Goal: Use online tool/utility: Utilize a website feature to perform a specific function

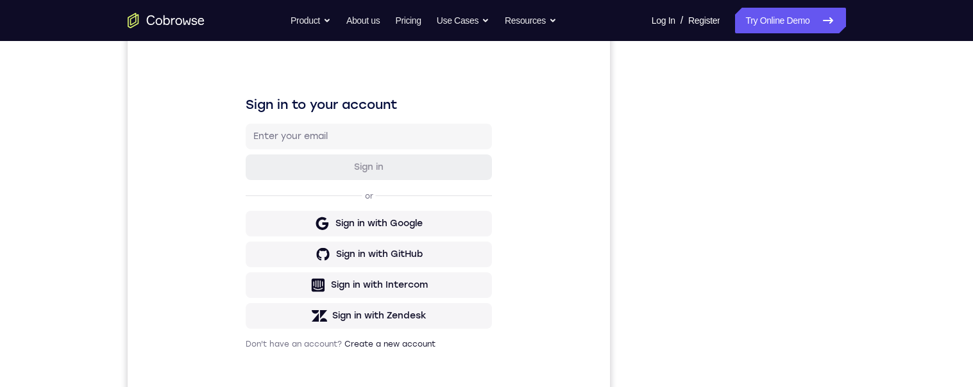
scroll to position [151, 0]
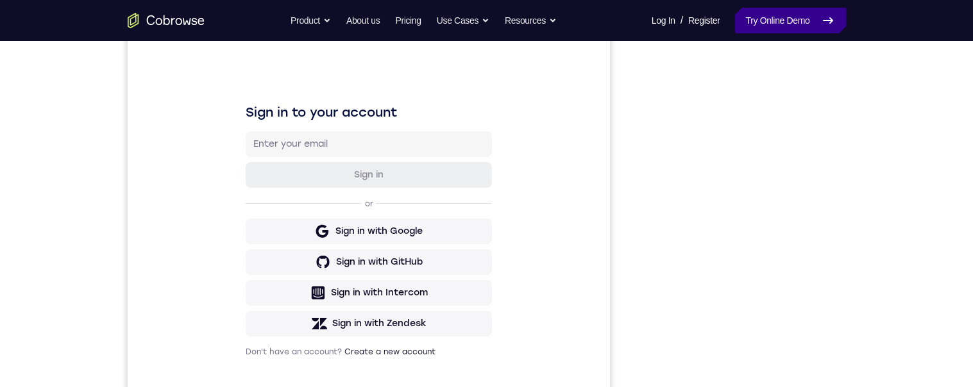
click at [800, 17] on link "Try Online Demo" at bounding box center [790, 21] width 110 height 26
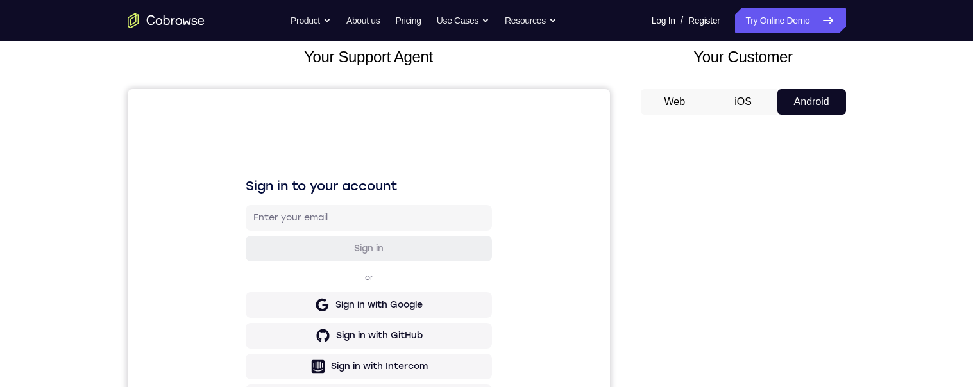
scroll to position [280, 0]
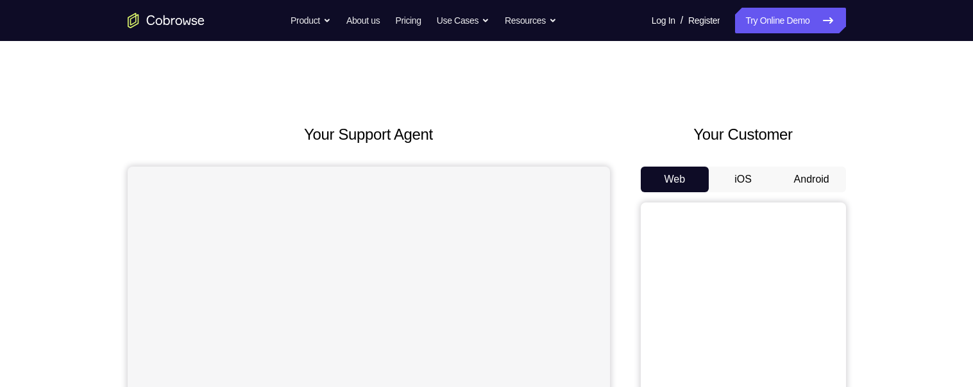
click at [811, 174] on button "Android" at bounding box center [811, 180] width 69 height 26
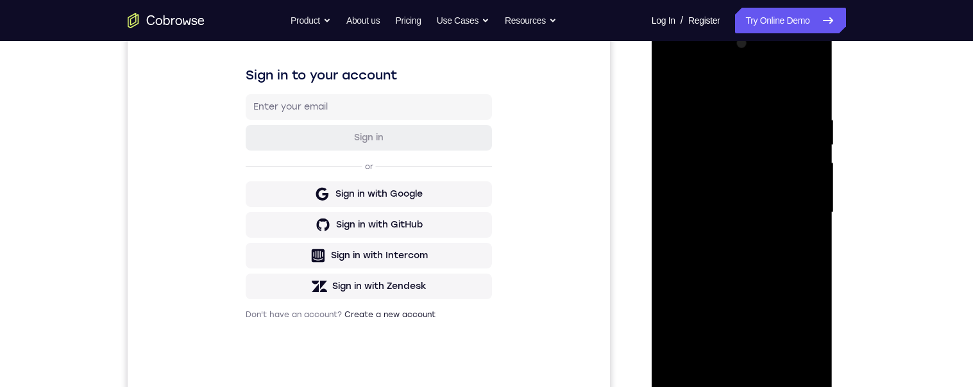
scroll to position [226, 0]
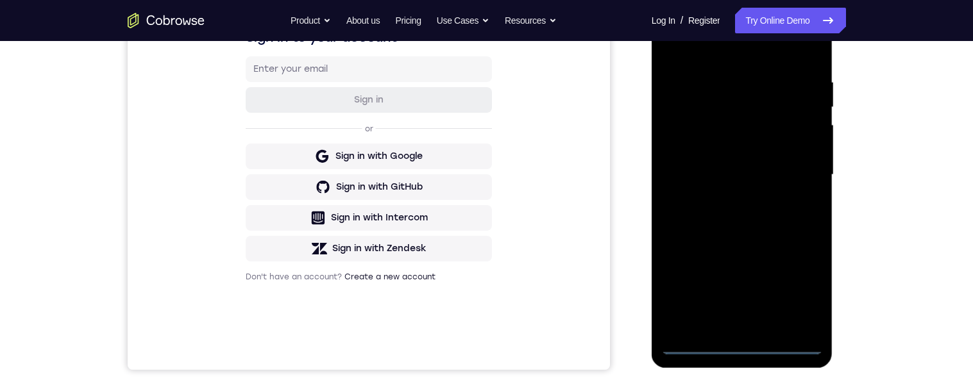
click at [742, 346] on div at bounding box center [742, 175] width 162 height 359
click at [799, 288] on div at bounding box center [742, 175] width 162 height 359
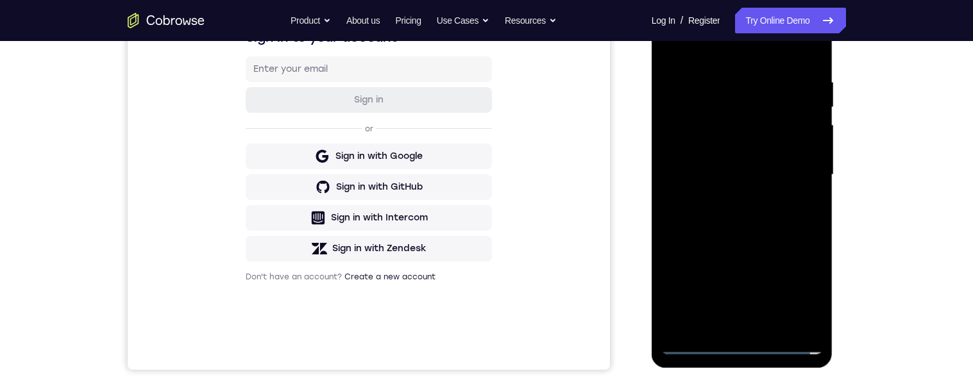
click at [683, 46] on div at bounding box center [742, 175] width 162 height 359
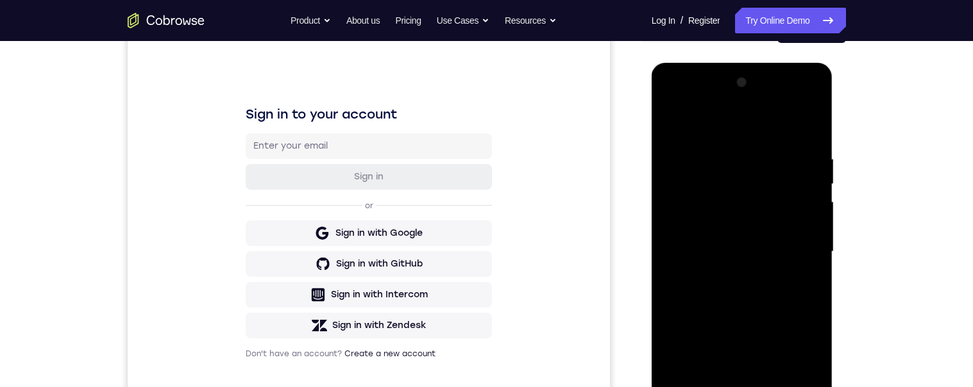
click at [793, 249] on div at bounding box center [742, 251] width 162 height 359
click at [730, 277] on div at bounding box center [742, 251] width 162 height 359
click at [728, 277] on div at bounding box center [742, 251] width 162 height 359
click at [727, 249] on div at bounding box center [742, 251] width 162 height 359
click at [690, 203] on div at bounding box center [742, 251] width 162 height 359
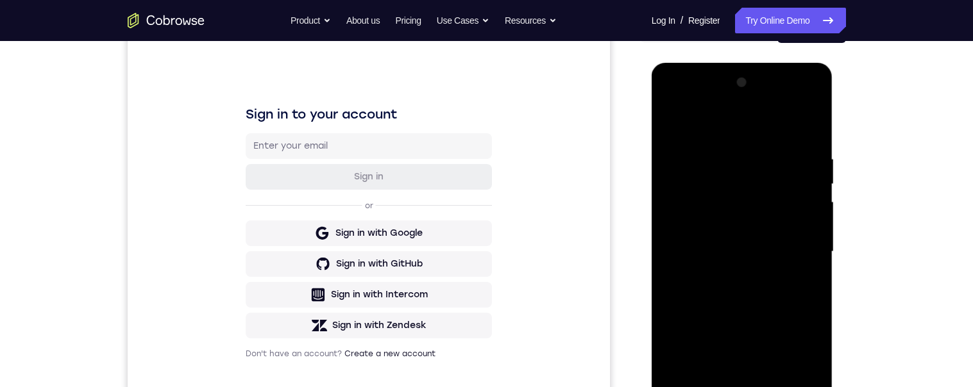
click at [753, 228] on div at bounding box center [742, 251] width 162 height 359
click at [721, 254] on div at bounding box center [742, 251] width 162 height 359
click at [705, 290] on div at bounding box center [742, 251] width 162 height 359
click at [703, 254] on div at bounding box center [742, 251] width 162 height 359
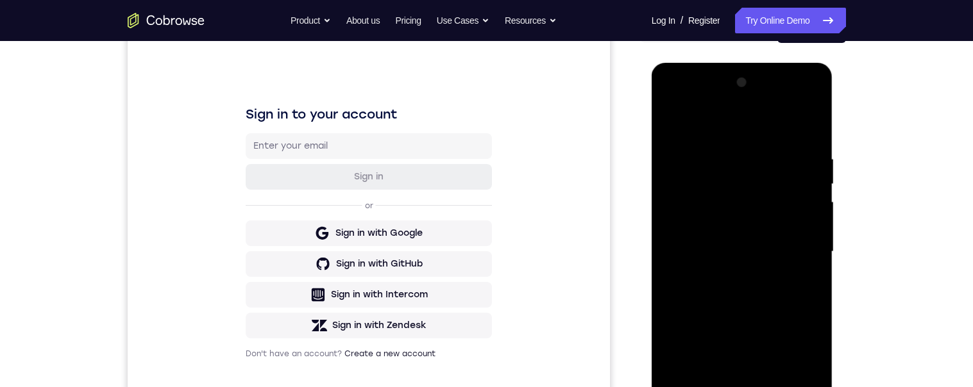
click at [703, 254] on div at bounding box center [742, 251] width 162 height 359
click at [794, 255] on div at bounding box center [742, 251] width 162 height 359
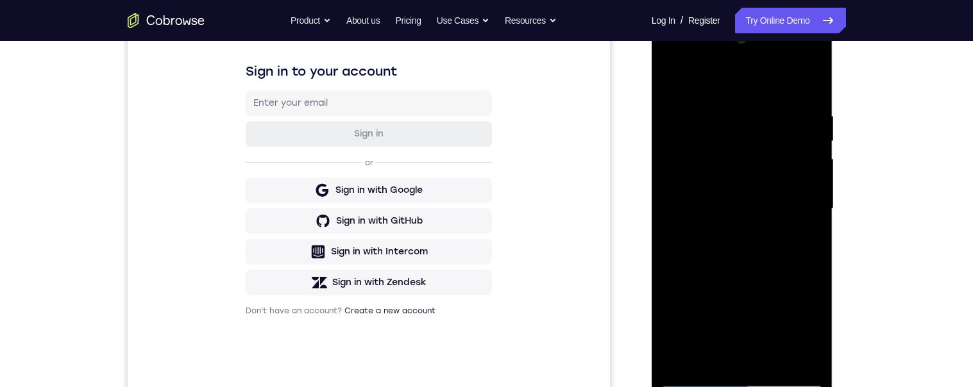
scroll to position [195, 0]
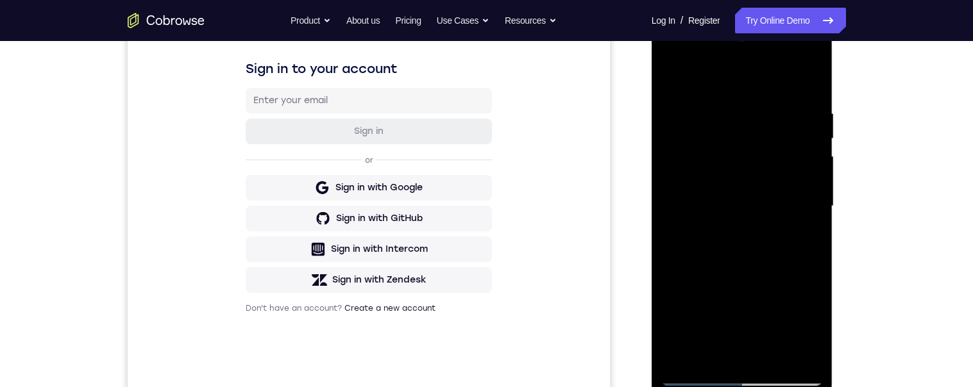
click at [772, 262] on div at bounding box center [742, 206] width 162 height 359
click at [708, 262] on div at bounding box center [742, 206] width 162 height 359
click at [760, 255] on div at bounding box center [742, 206] width 162 height 359
click at [776, 359] on div at bounding box center [742, 206] width 162 height 359
click at [771, 358] on div at bounding box center [742, 206] width 162 height 359
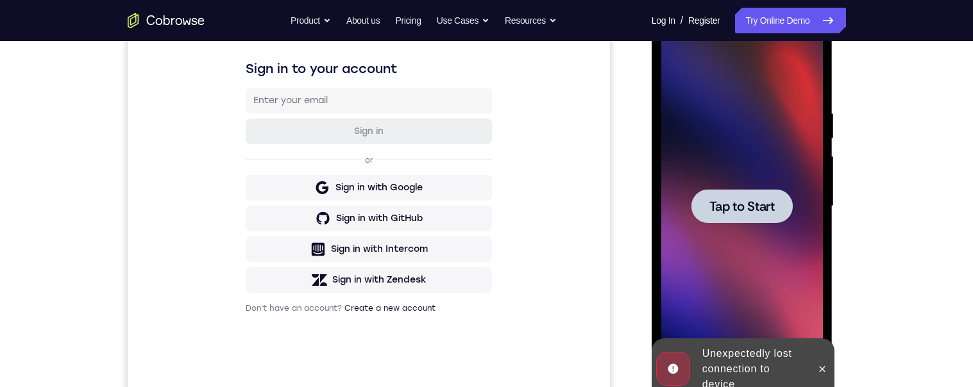
click at [749, 212] on span "Tap to Start" at bounding box center [741, 206] width 65 height 13
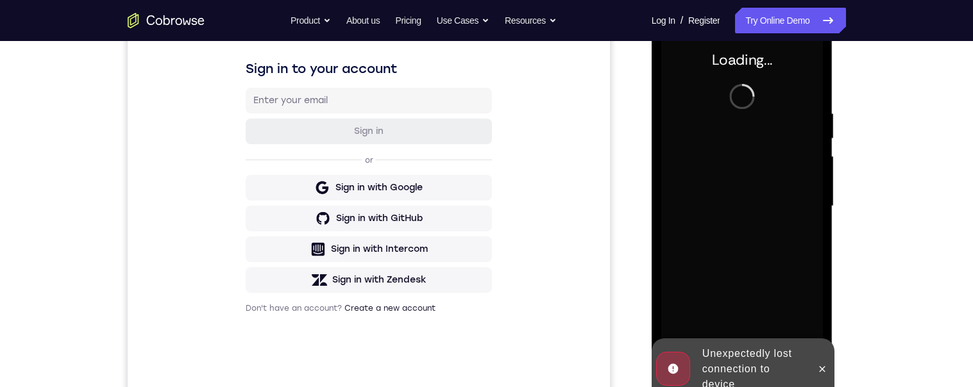
scroll to position [235, 0]
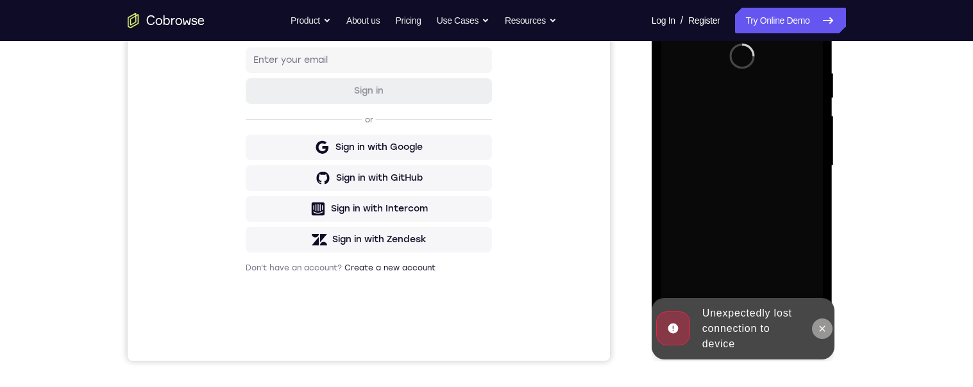
click at [819, 327] on icon at bounding box center [822, 329] width 10 height 10
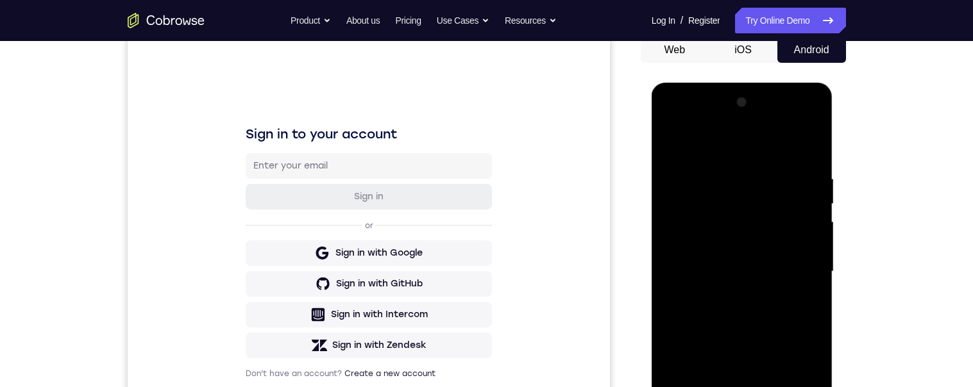
scroll to position [249, 0]
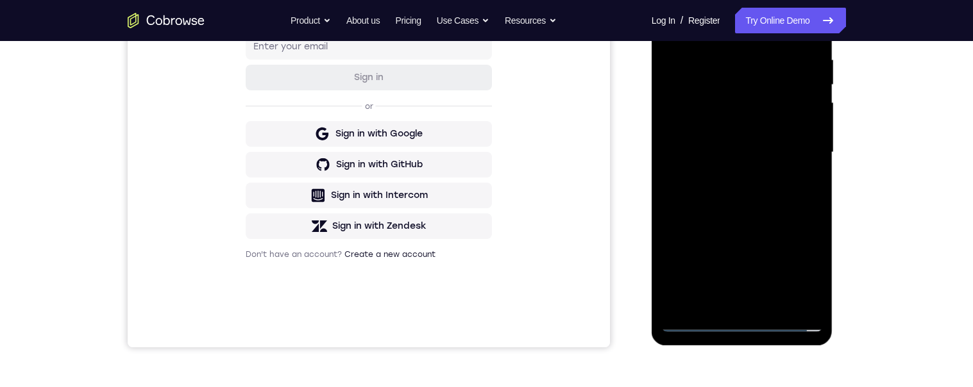
click at [749, 319] on div at bounding box center [742, 152] width 162 height 359
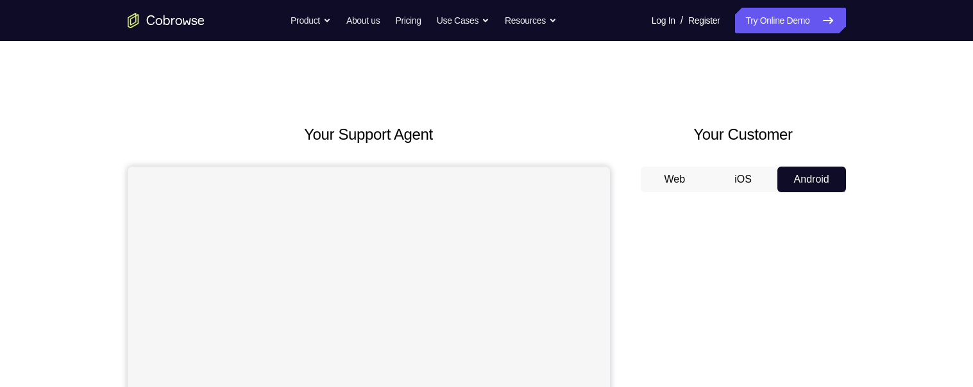
scroll to position [146, 0]
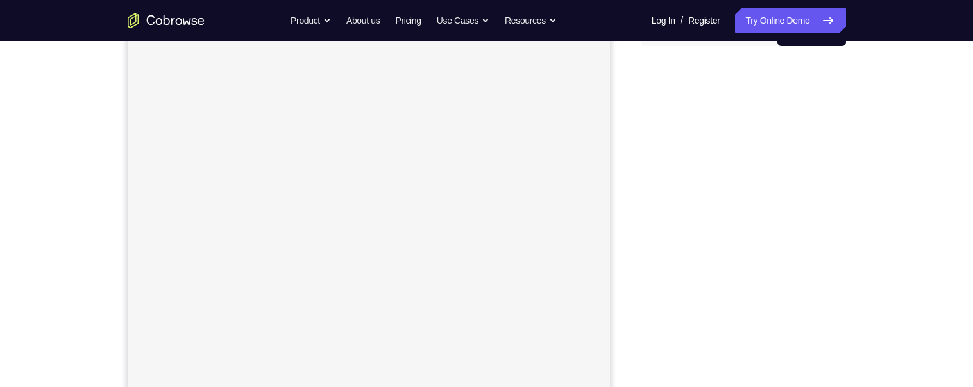
click at [895, 11] on div "Go back Powerful, Flexible and Trustworthy. Avoid all extra friction for both A…" at bounding box center [486, 21] width 821 height 26
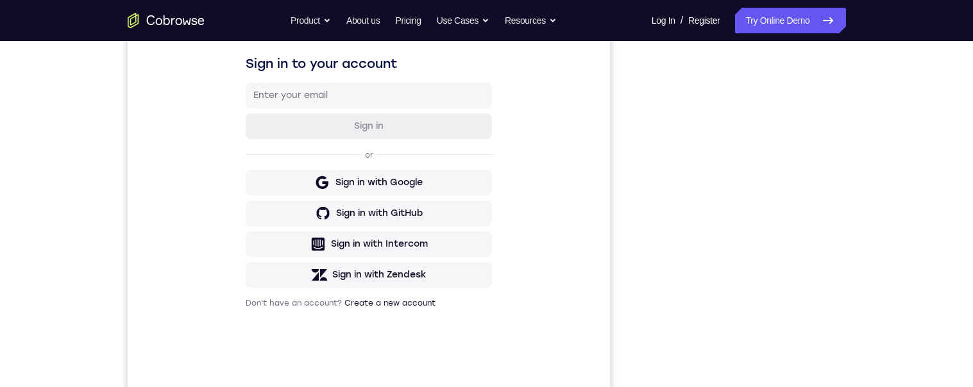
scroll to position [151, 0]
